Goal: Task Accomplishment & Management: Manage account settings

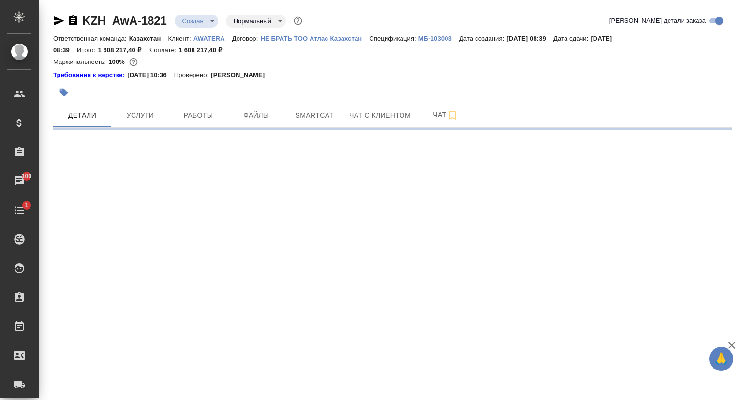
select select "RU"
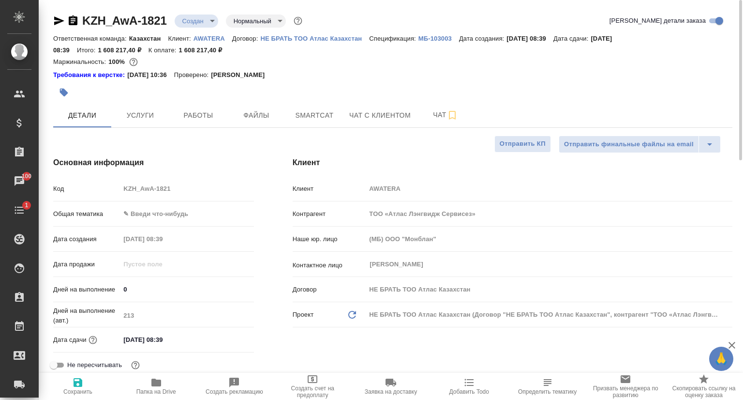
type textarea "x"
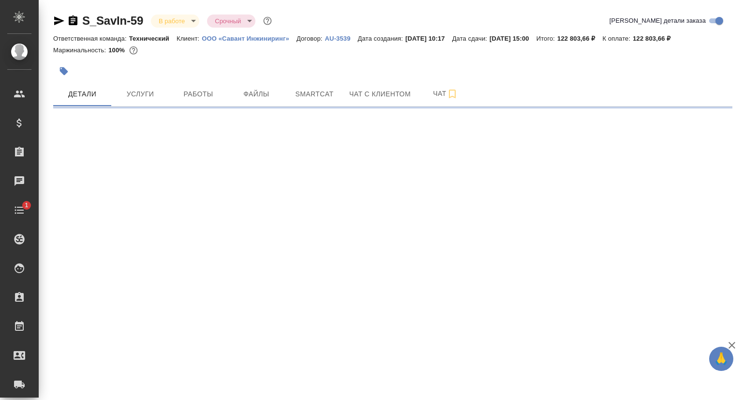
select select "RU"
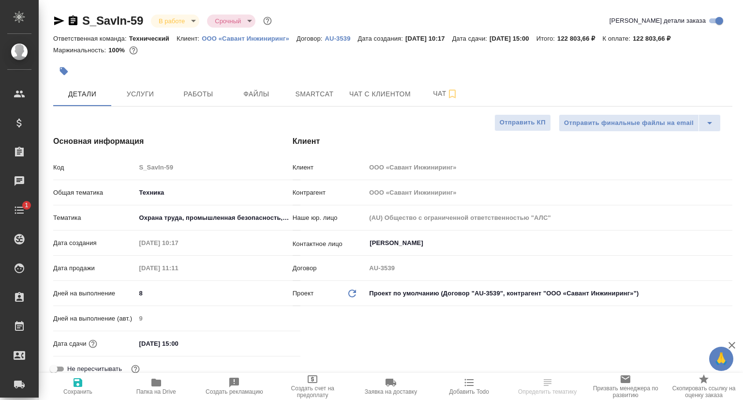
type textarea "x"
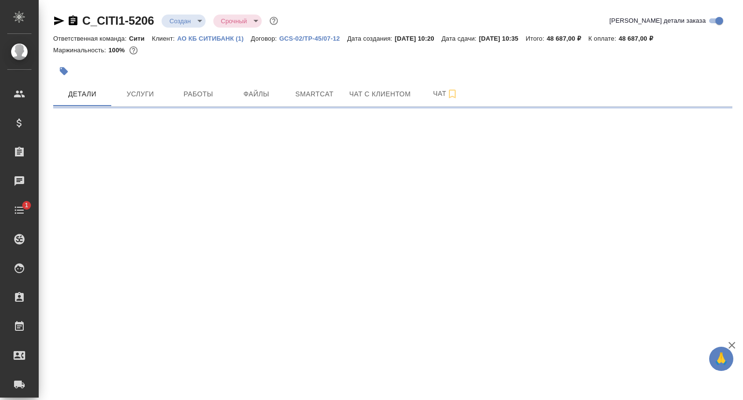
select select "RU"
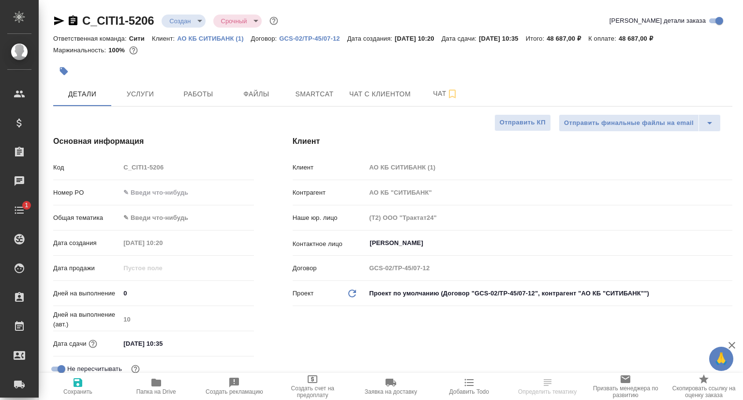
type textarea "x"
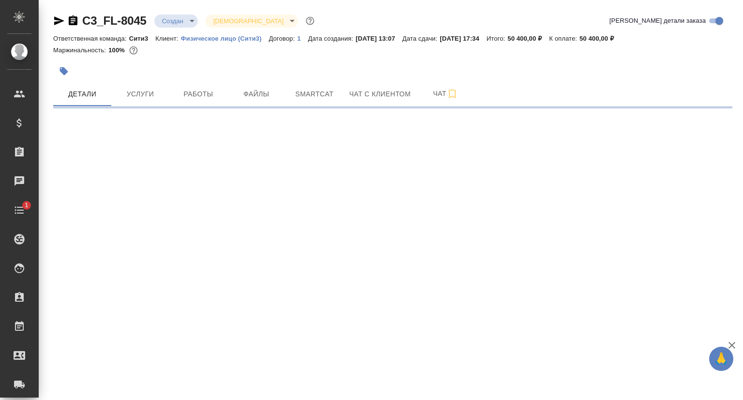
select select "RU"
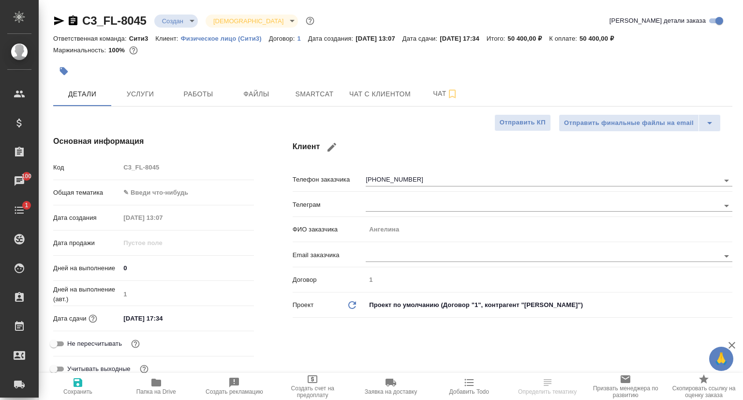
type textarea "x"
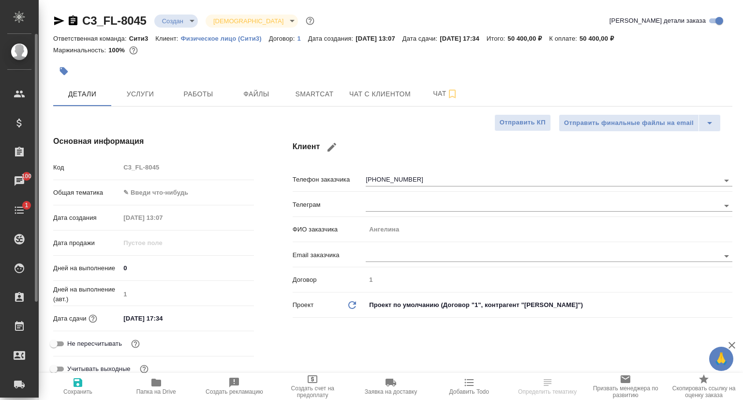
type textarea "x"
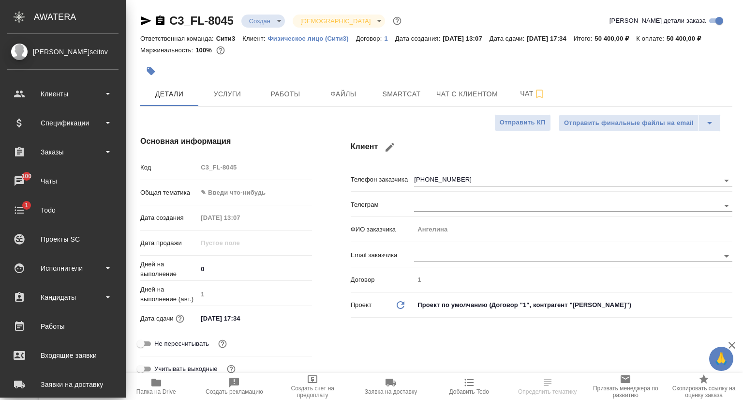
type textarea "x"
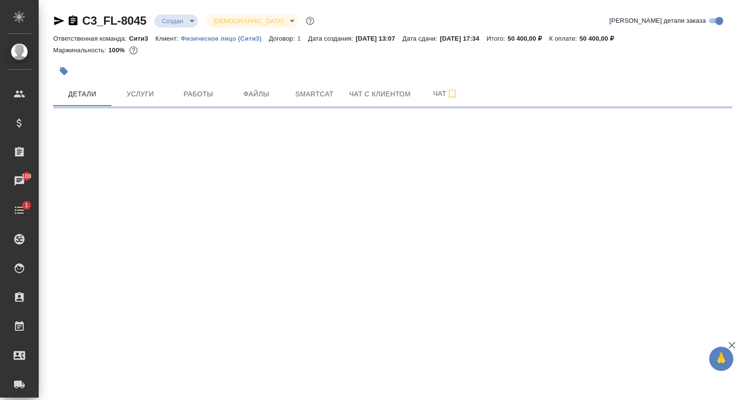
click at [60, 21] on icon "button" at bounding box center [59, 20] width 10 height 9
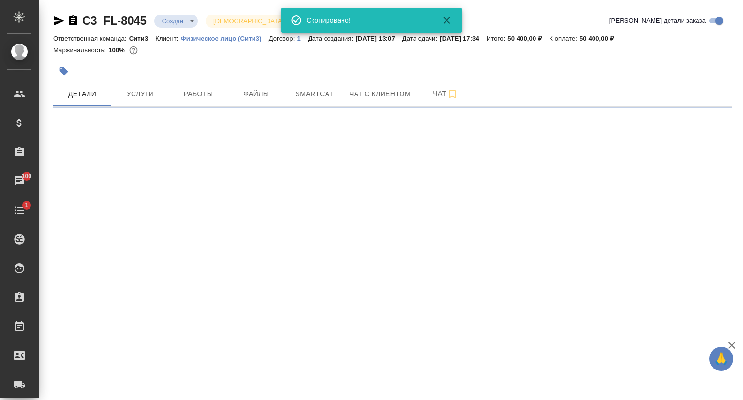
select select "RU"
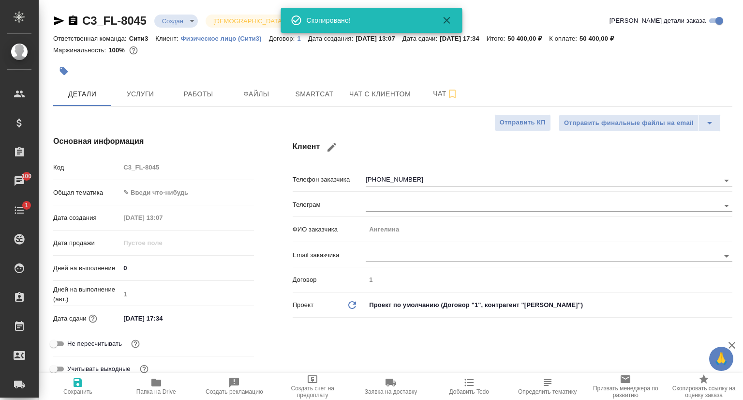
type textarea "x"
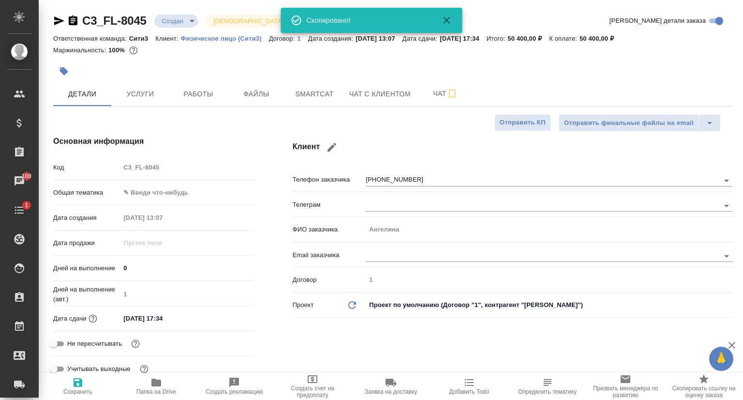
type textarea "x"
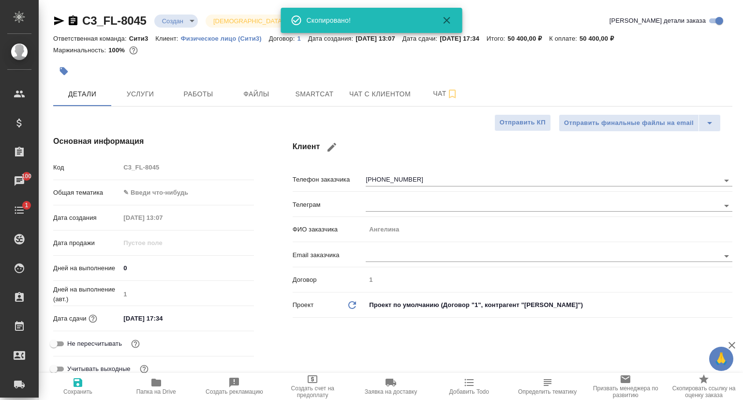
type textarea "x"
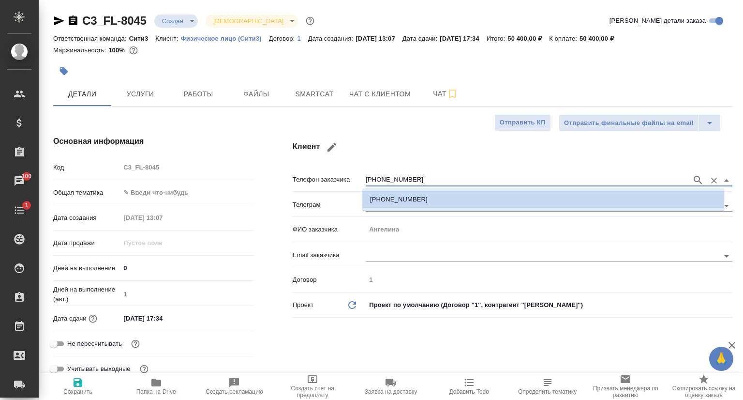
drag, startPoint x: 407, startPoint y: 180, endPoint x: 361, endPoint y: 179, distance: 46.5
click at [361, 179] on div "Телефон заказчика +79811303383" at bounding box center [513, 178] width 440 height 17
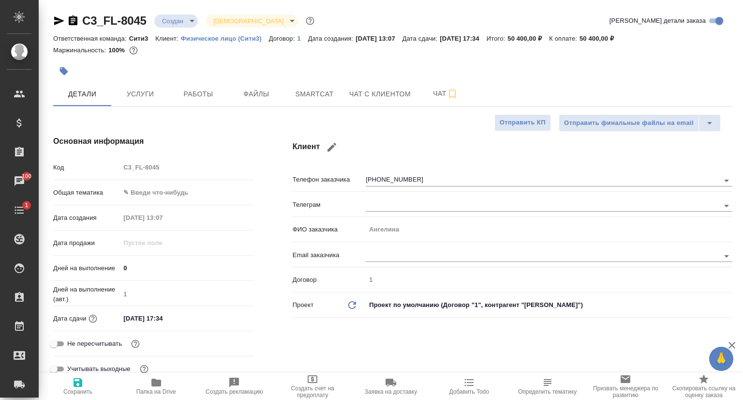
type textarea "x"
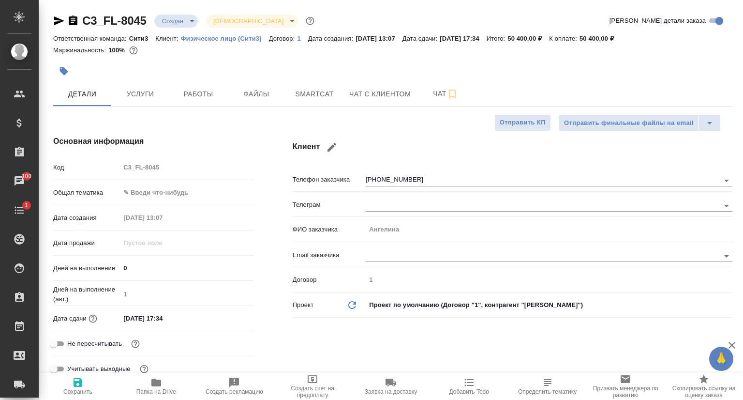
type textarea "x"
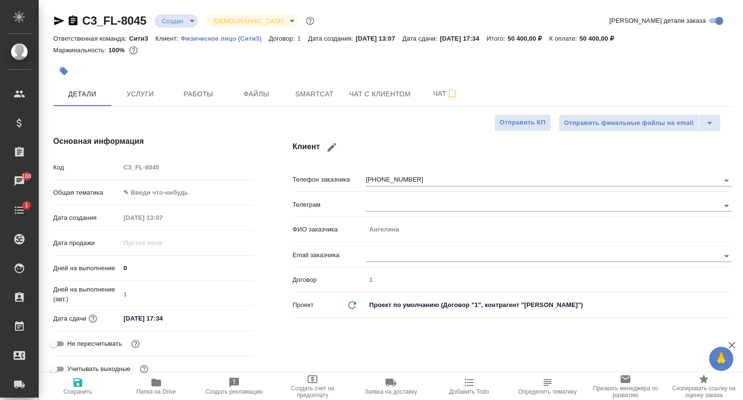
type textarea "x"
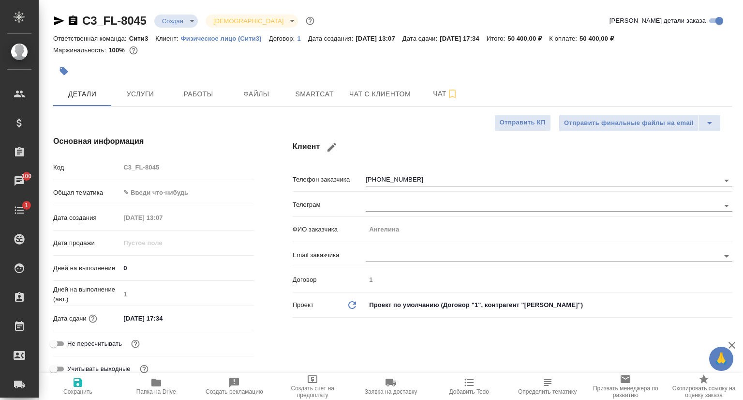
type textarea "x"
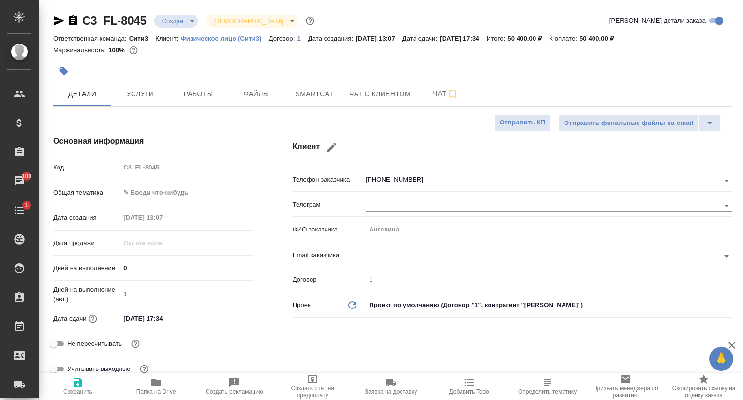
type textarea "x"
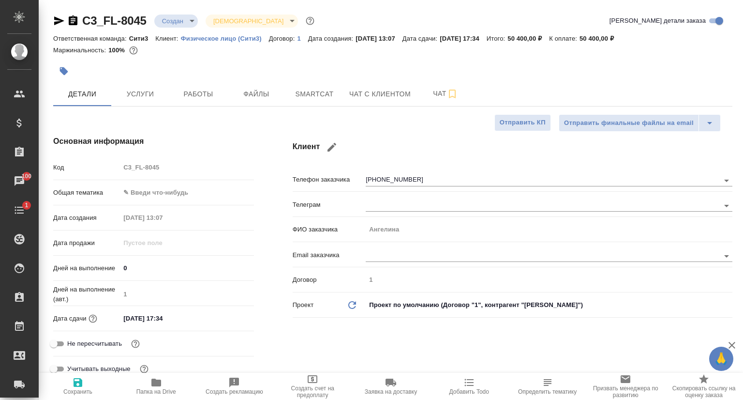
type textarea "x"
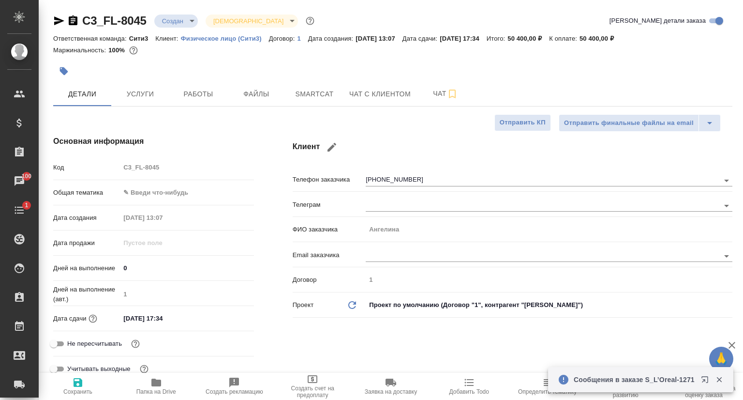
type textarea "x"
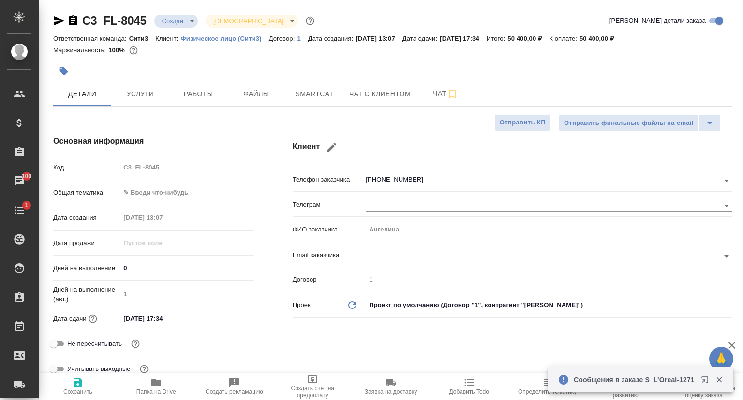
type textarea "x"
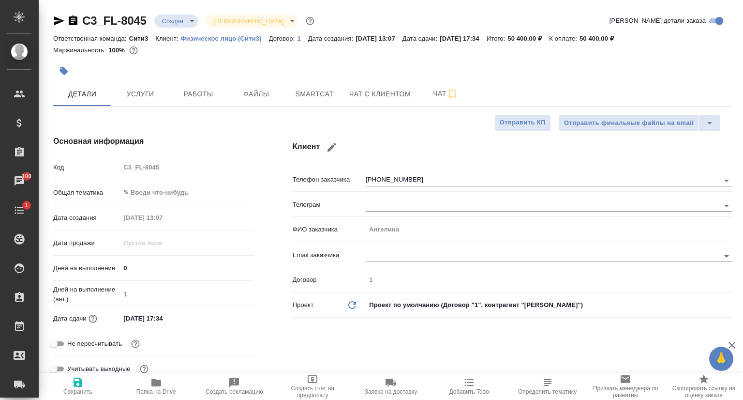
type textarea "x"
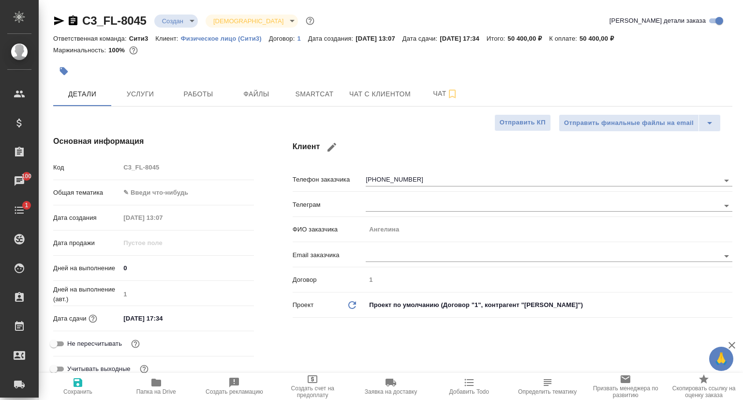
type textarea "x"
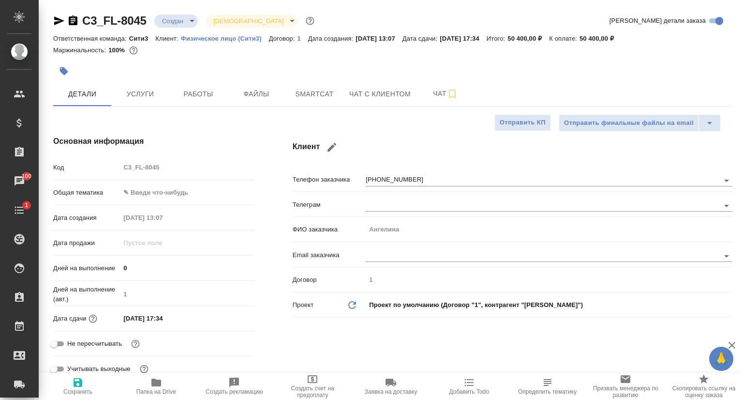
type textarea "x"
click at [142, 105] on button "Услуги" at bounding box center [140, 94] width 58 height 24
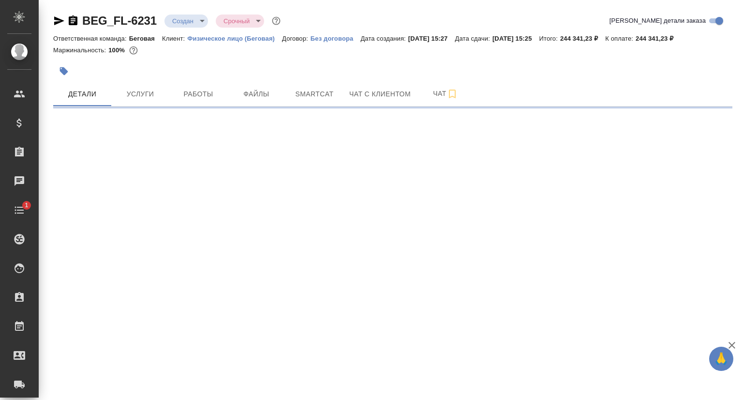
select select "RU"
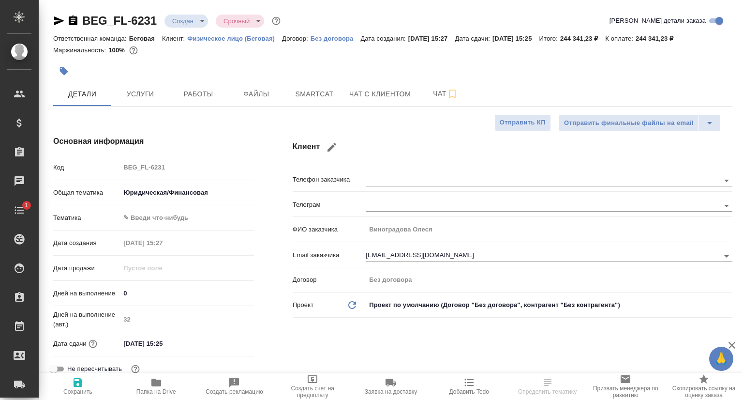
type textarea "x"
click at [58, 18] on icon "button" at bounding box center [59, 20] width 10 height 9
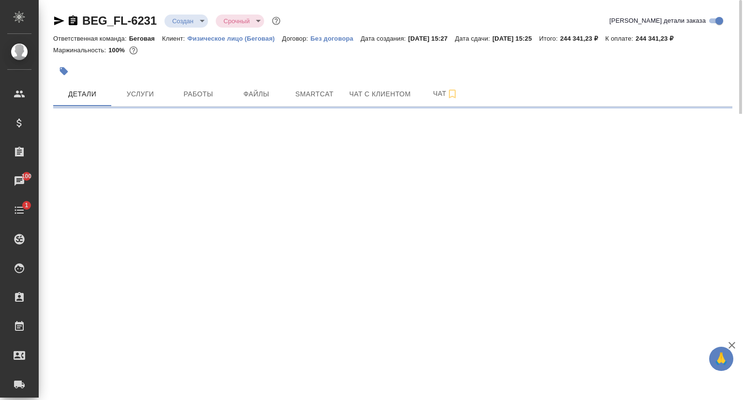
select select "RU"
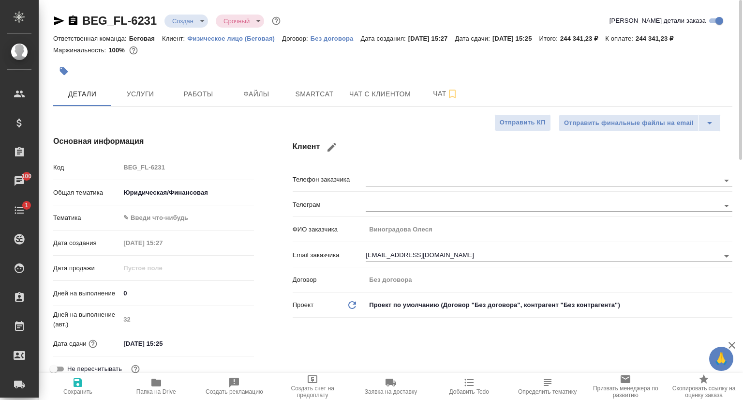
type textarea "x"
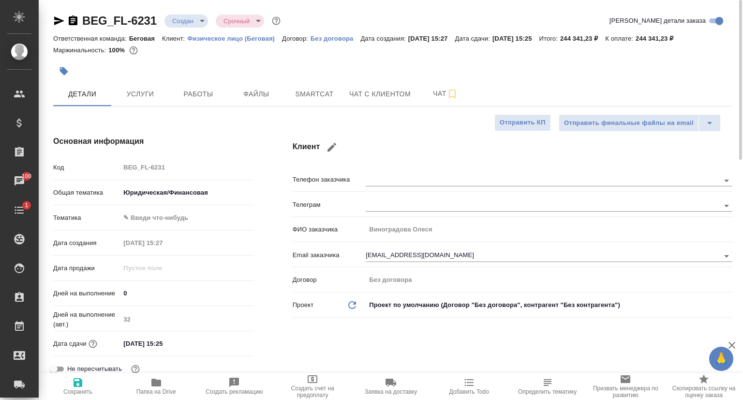
type textarea "x"
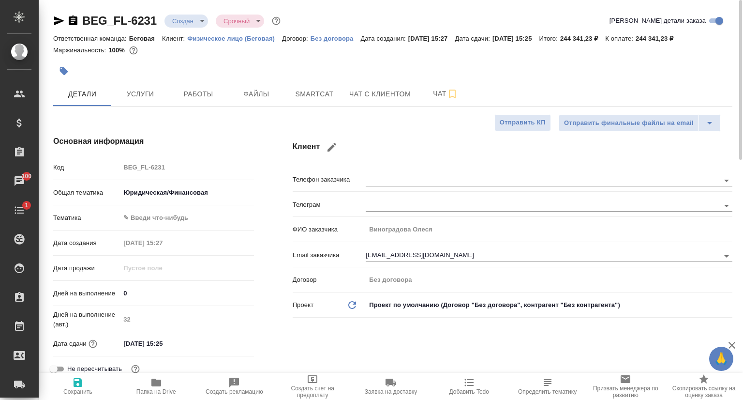
type textarea "x"
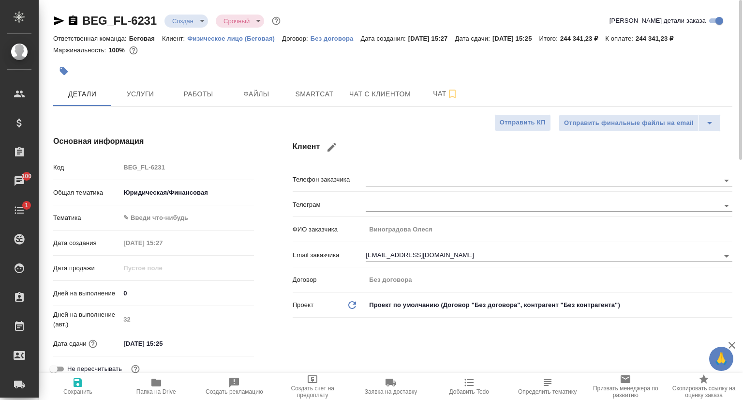
type textarea "x"
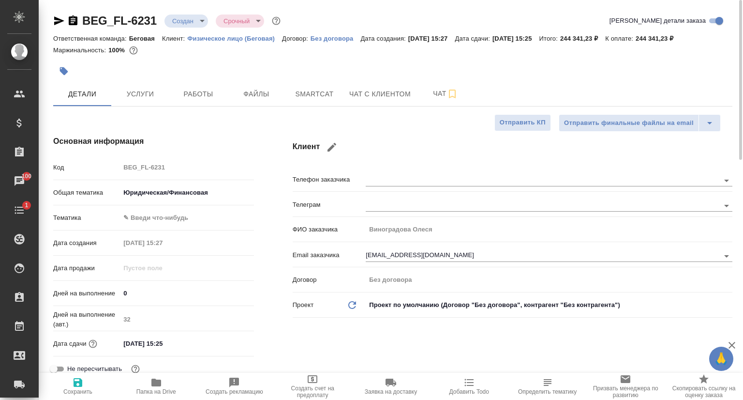
type textarea "x"
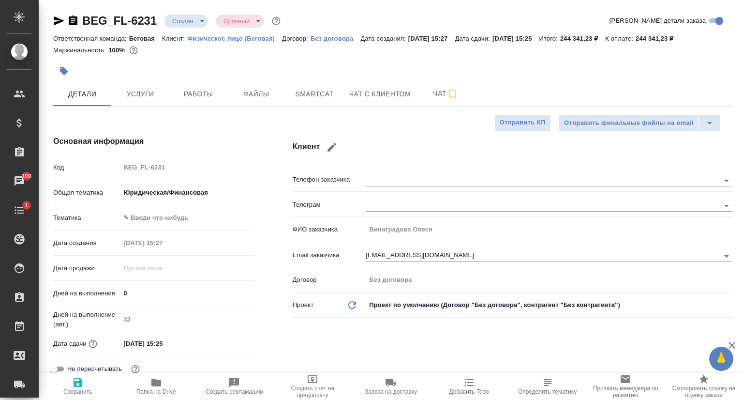
type textarea "x"
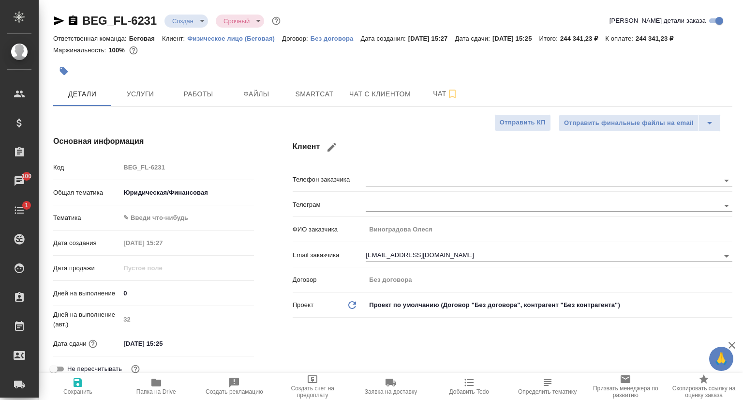
type textarea "x"
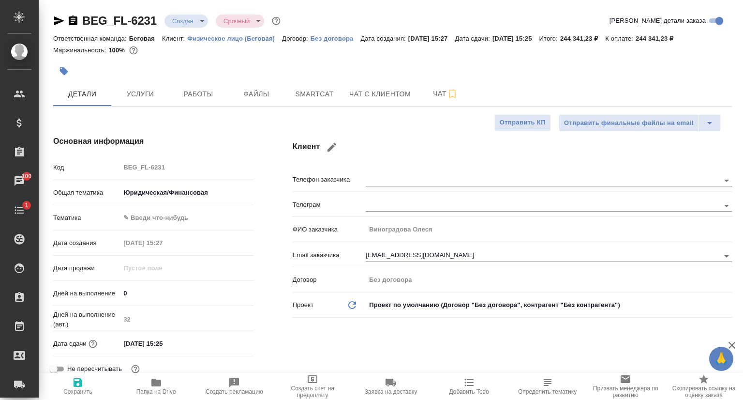
type textarea "x"
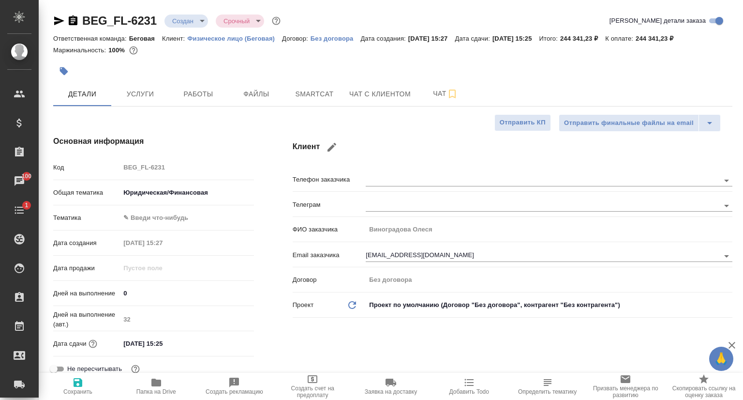
type textarea "x"
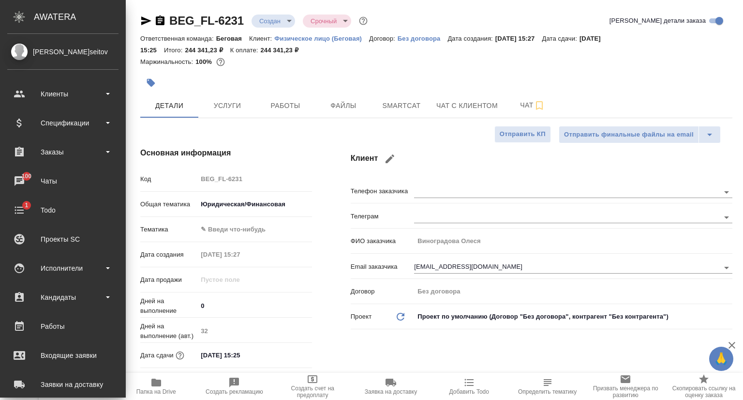
type textarea "x"
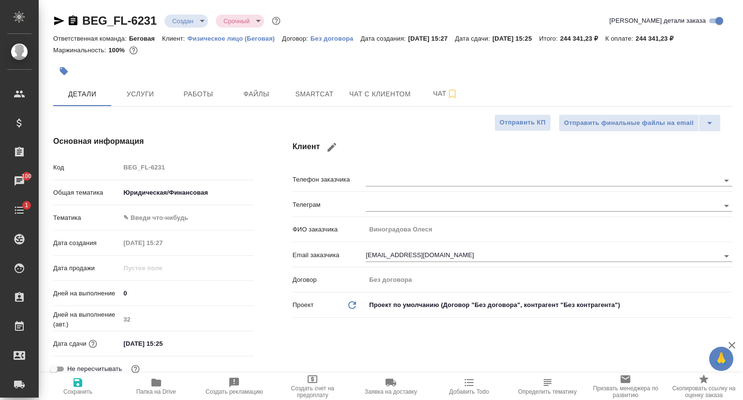
type textarea "x"
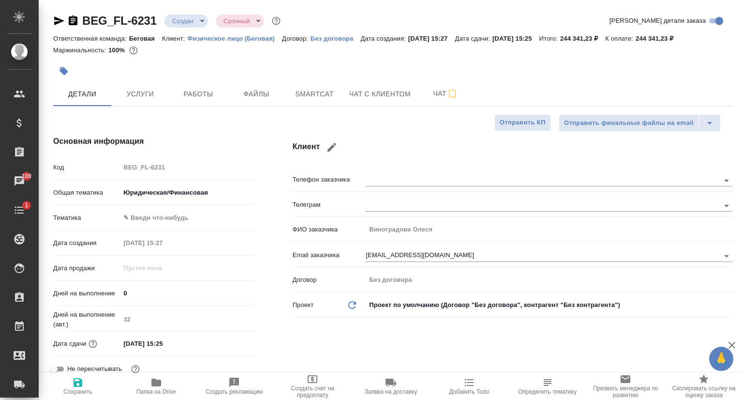
type textarea "x"
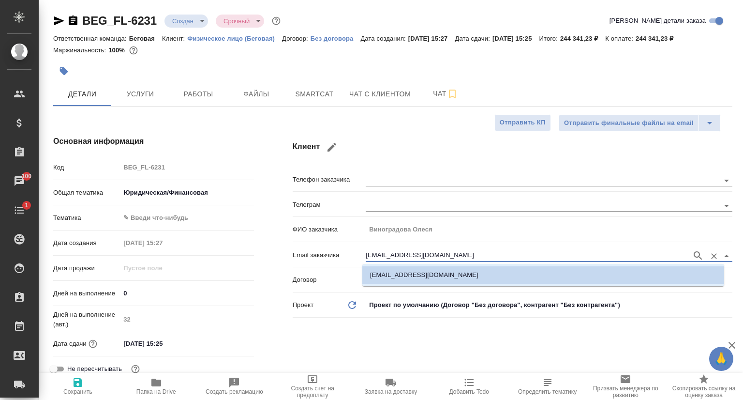
drag, startPoint x: 400, startPoint y: 256, endPoint x: 363, endPoint y: 256, distance: 36.8
click at [366, 256] on input "ol999789@gmail.com" at bounding box center [526, 256] width 321 height 12
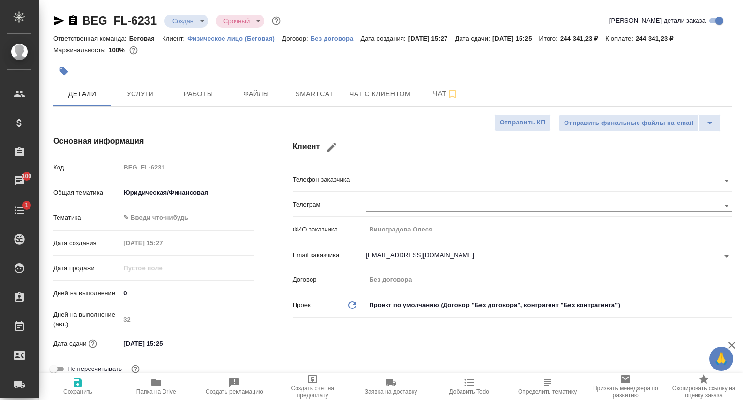
type textarea "x"
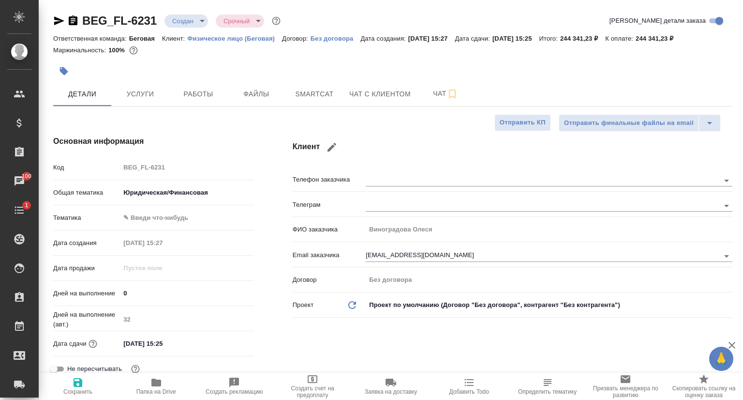
type textarea "x"
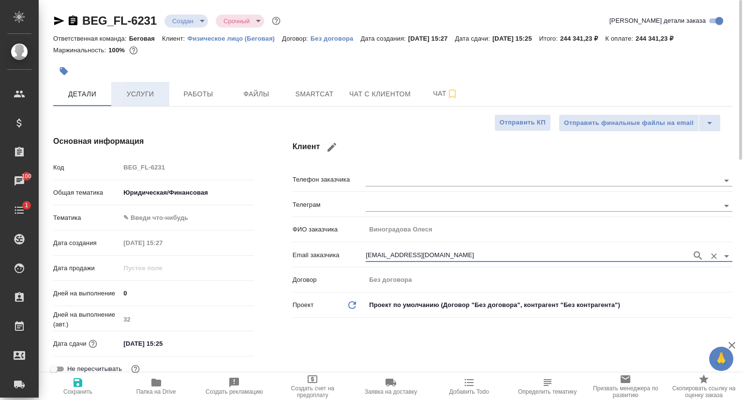
click at [130, 95] on span "Услуги" at bounding box center [140, 94] width 46 height 12
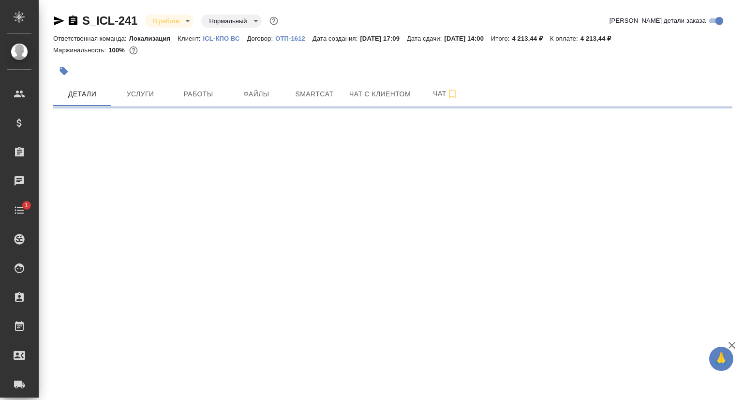
select select "RU"
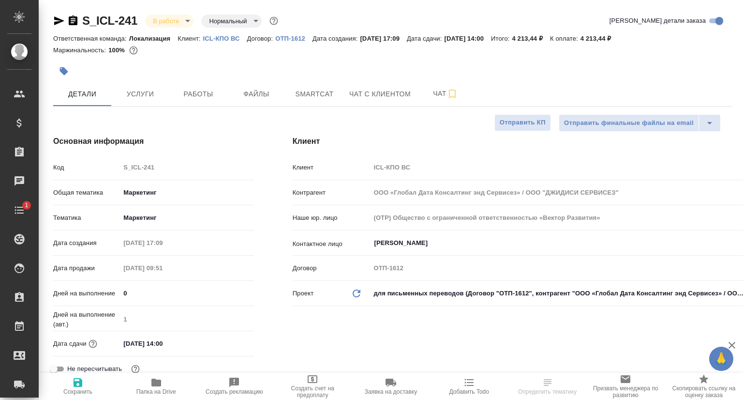
type textarea "x"
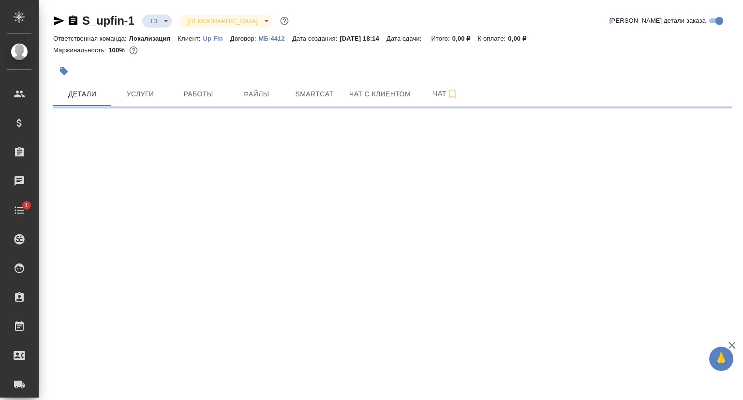
select select "RU"
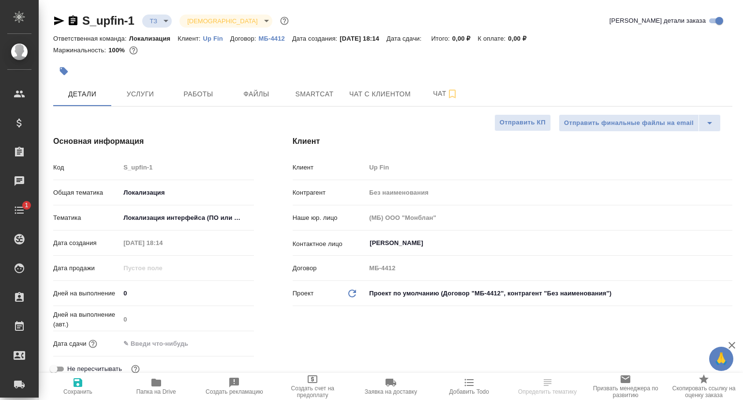
type textarea "x"
click at [208, 39] on p "Up Fin" at bounding box center [216, 38] width 27 height 7
type textarea "x"
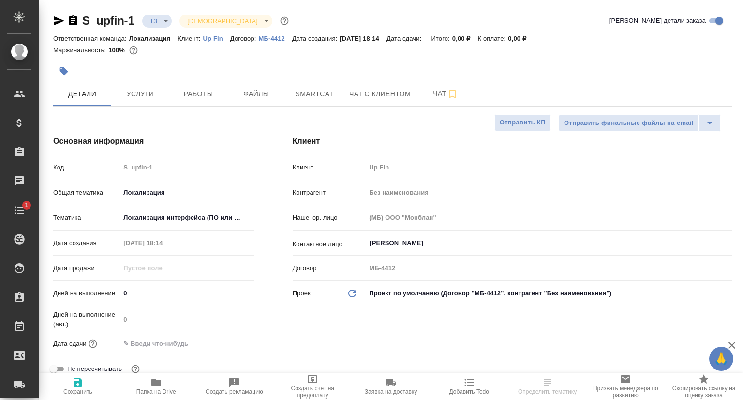
type textarea "x"
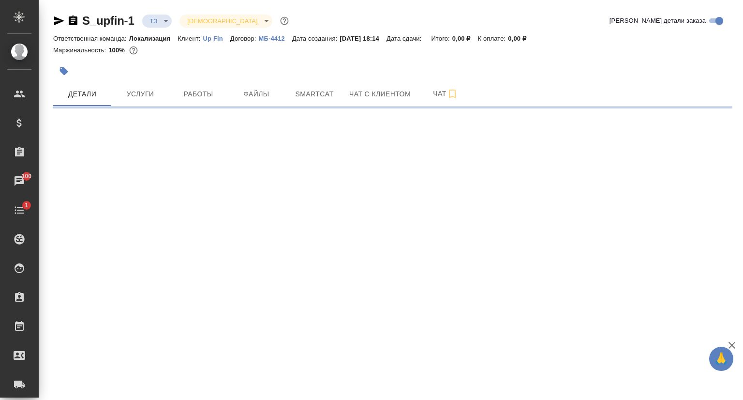
select select "RU"
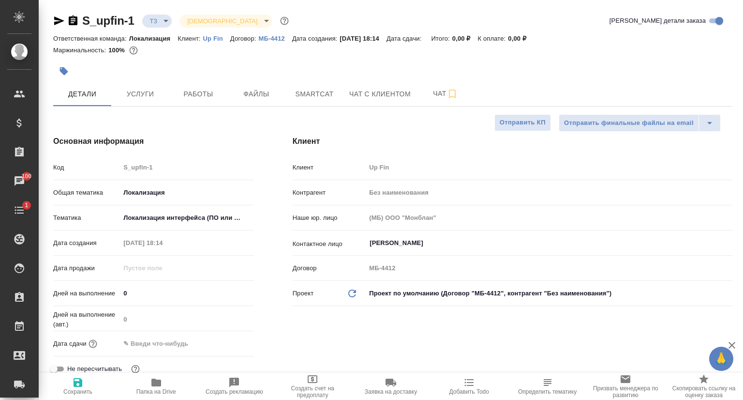
type textarea "x"
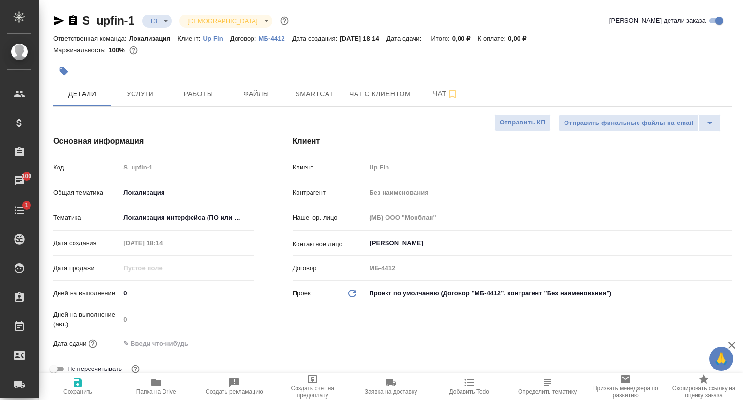
type textarea "x"
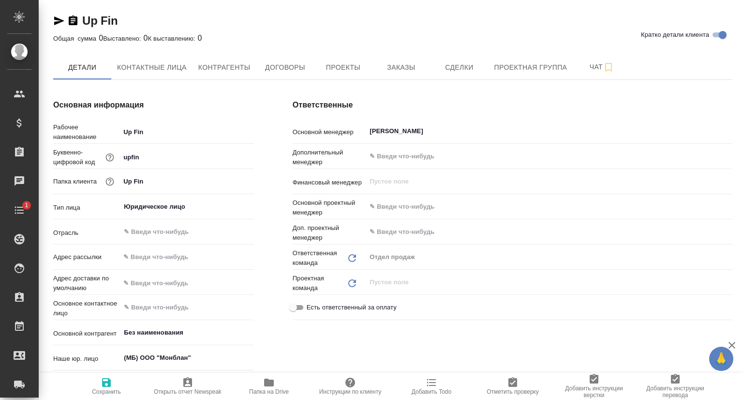
type textarea "x"
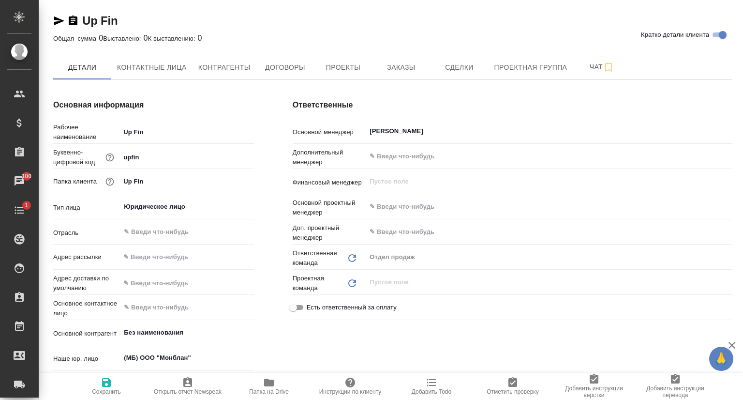
type textarea "x"
